Goal: Task Accomplishment & Management: Complete application form

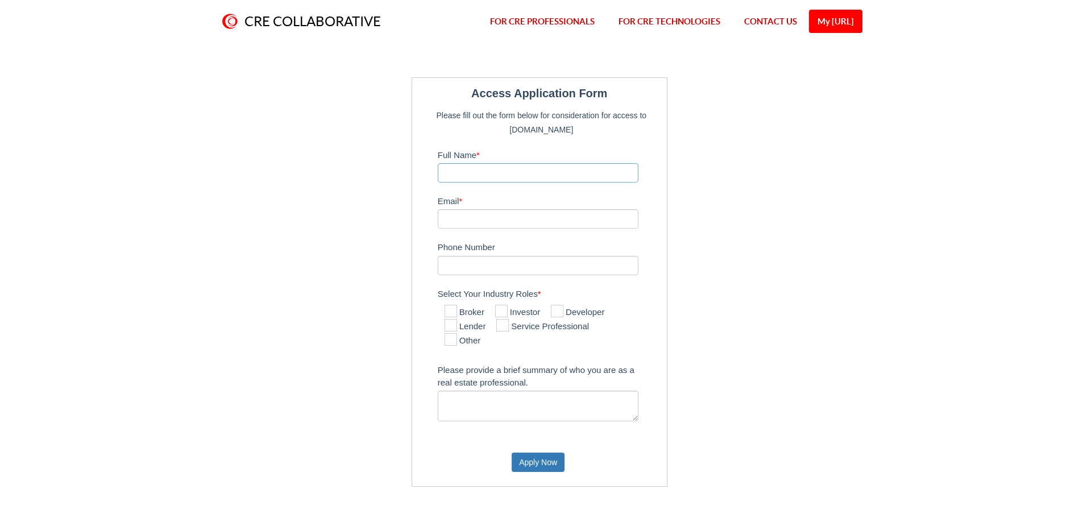
click at [538, 168] on input "Full Name *" at bounding box center [538, 172] width 201 height 19
type input "[PERSON_NAME]"
type input "[PERSON_NAME][EMAIL_ADDRESS][DOMAIN_NAME]"
type input "7035056798"
drag, startPoint x: 481, startPoint y: 222, endPoint x: 808, endPoint y: 238, distance: 326.7
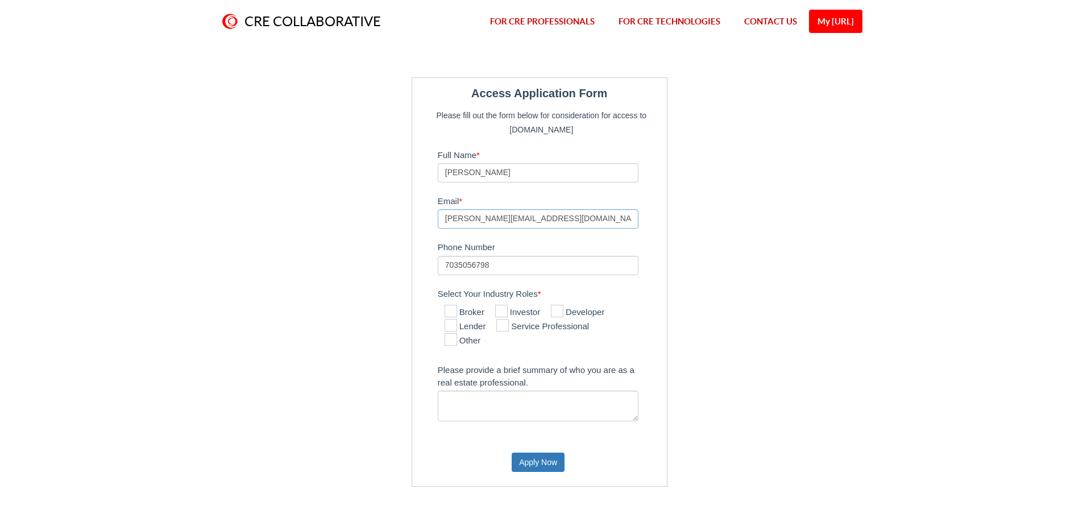
click at [808, 240] on div "Access Application Form Please fill out the form below for consideration for ac…" at bounding box center [541, 281] width 665 height 409
type input "[PERSON_NAME][EMAIL_ADDRESS][DOMAIN_NAME]"
click at [641, 300] on label "Select Your Industry Roles *" at bounding box center [549, 293] width 223 height 18
click at [466, 312] on label "Broker" at bounding box center [465, 313] width 40 height 14
click at [452, 312] on input "Broker" at bounding box center [448, 311] width 7 height 7
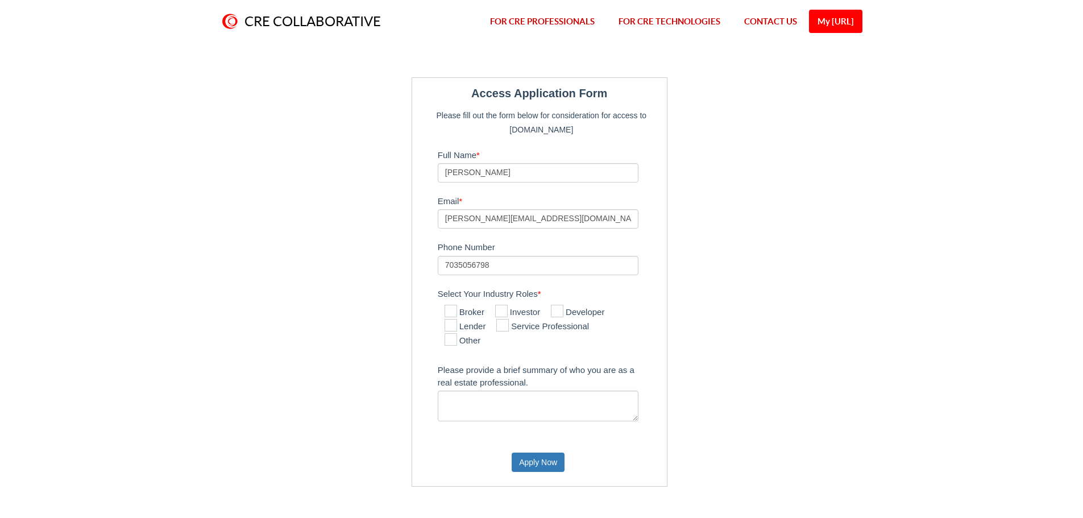
checkbox input "true"
click at [511, 409] on textarea "Please provide a brief summary of who you are as a real estate professional." at bounding box center [538, 406] width 201 height 31
type textarea "I'm a broker looking to connect with lenders"
click at [543, 462] on button "Apply Now" at bounding box center [538, 461] width 53 height 19
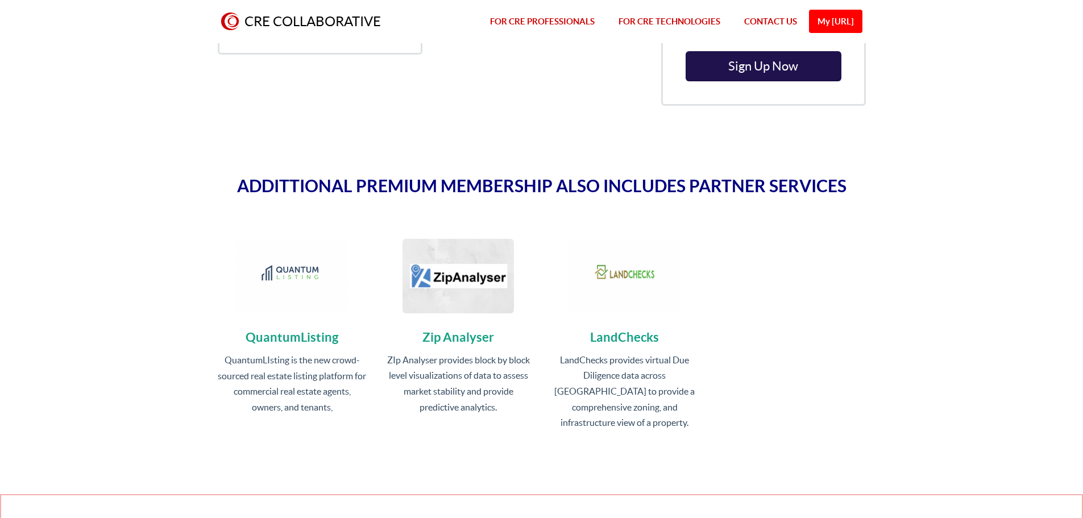
scroll to position [3641, 0]
